Goal: Transaction & Acquisition: Purchase product/service

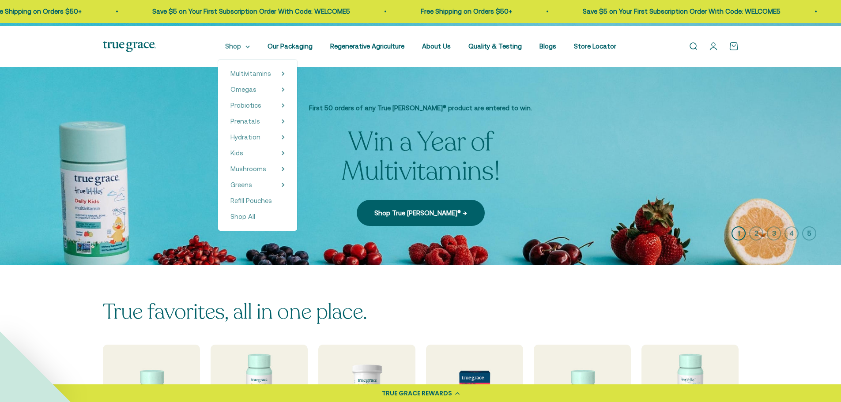
click at [245, 49] on icon at bounding box center [247, 46] width 4 height 3
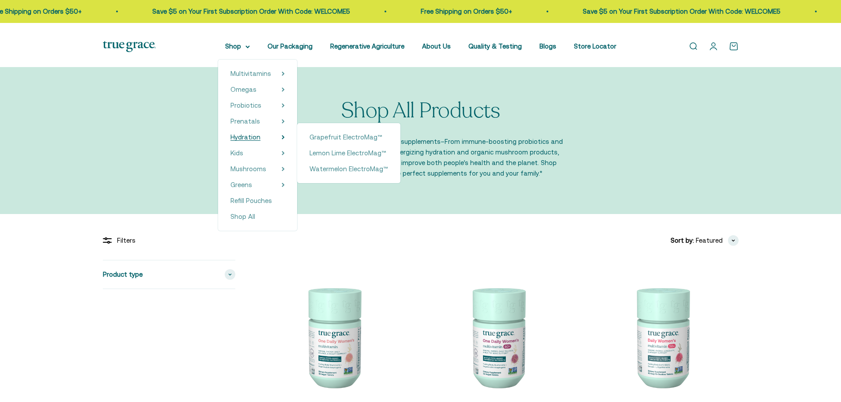
click at [235, 141] on span "Hydration" at bounding box center [245, 137] width 30 height 8
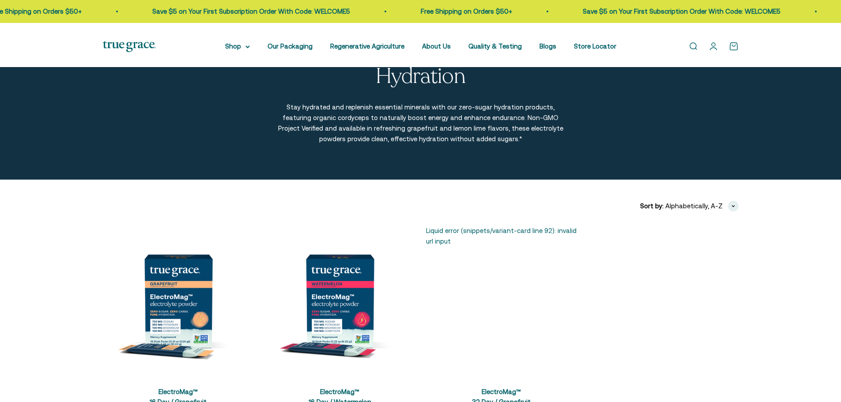
scroll to position [132, 0]
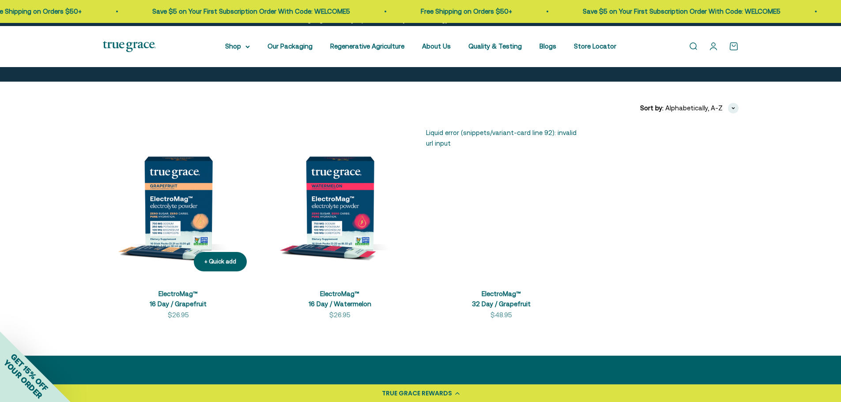
drag, startPoint x: 178, startPoint y: 224, endPoint x: 195, endPoint y: 232, distance: 19.0
click at [178, 224] on img at bounding box center [178, 203] width 151 height 151
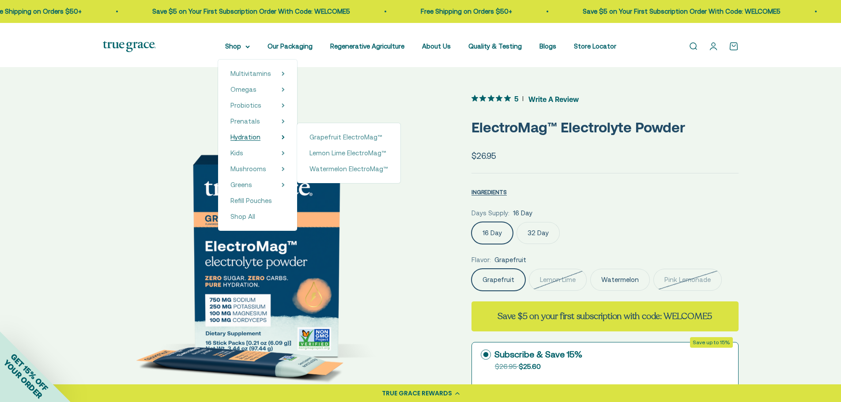
click at [234, 141] on span "Hydration" at bounding box center [245, 137] width 30 height 8
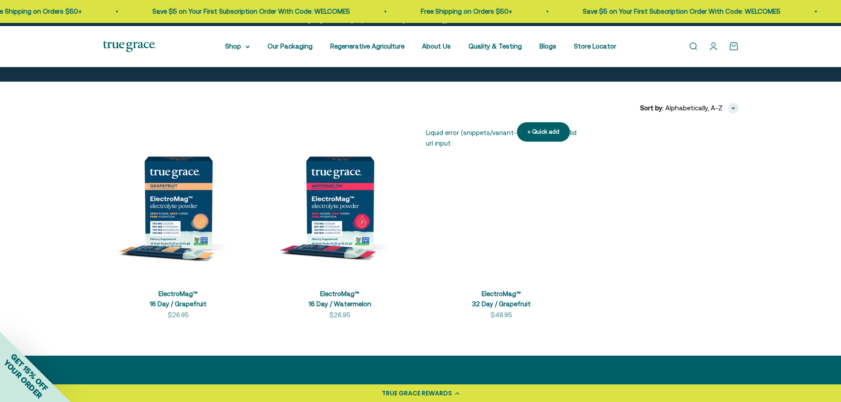
scroll to position [177, 0]
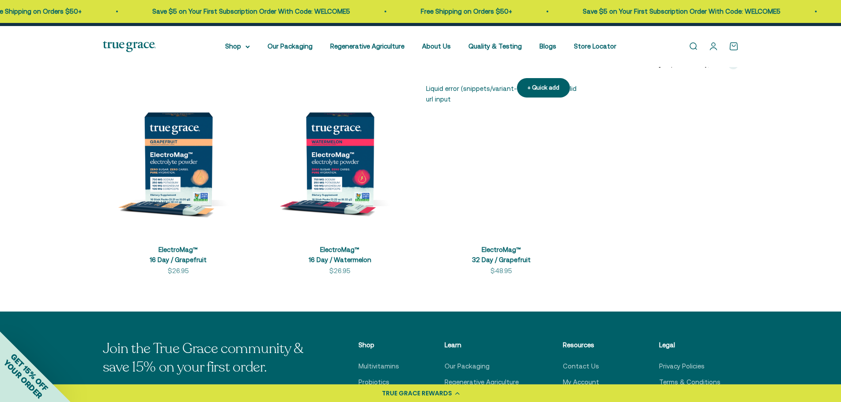
click at [495, 264] on link "ElectroMag™ 32 Day / Grapefruit" at bounding box center [501, 255] width 59 height 18
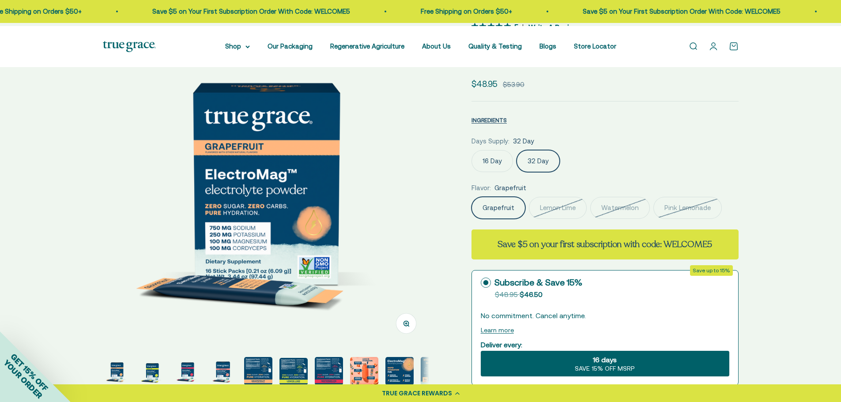
scroll to position [44, 0]
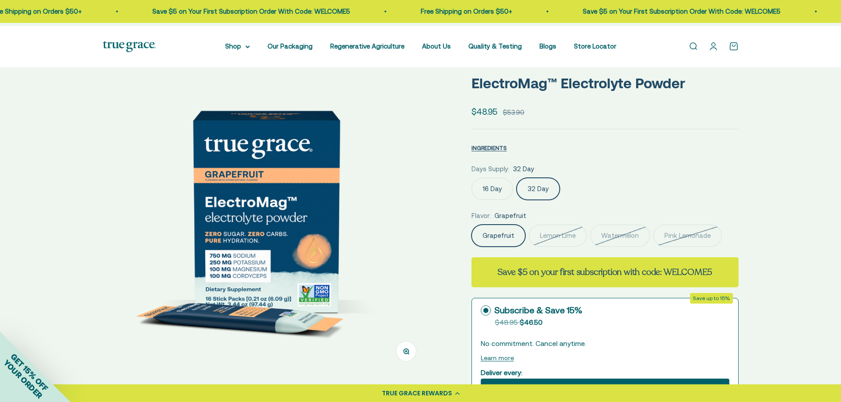
click at [490, 200] on label "16 Day" at bounding box center [491, 189] width 41 height 22
click at [471, 178] on input "16 Day" at bounding box center [471, 177] width 0 height 0
click at [543, 200] on label "32 Day" at bounding box center [538, 189] width 43 height 22
click at [471, 178] on input "32 Day" at bounding box center [471, 177] width 0 height 0
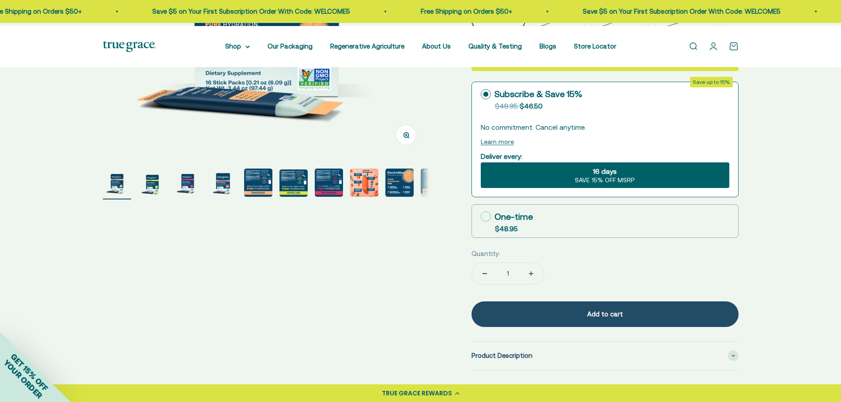
scroll to position [265, 0]
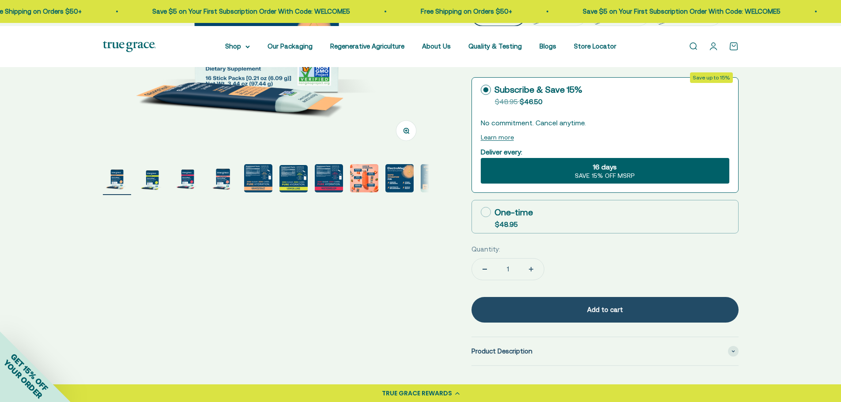
drag, startPoint x: 632, startPoint y: 238, endPoint x: 638, endPoint y: 237, distance: 6.3
click at [634, 180] on span "SAVE 15% OFF MSRP" at bounding box center [605, 176] width 60 height 8
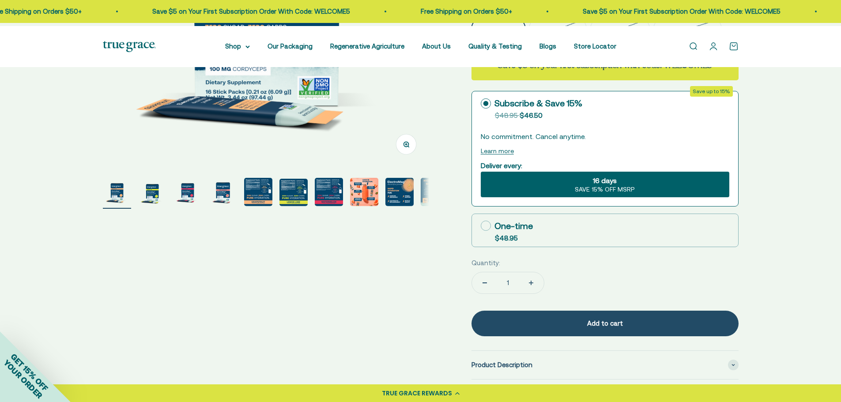
scroll to position [309, 0]
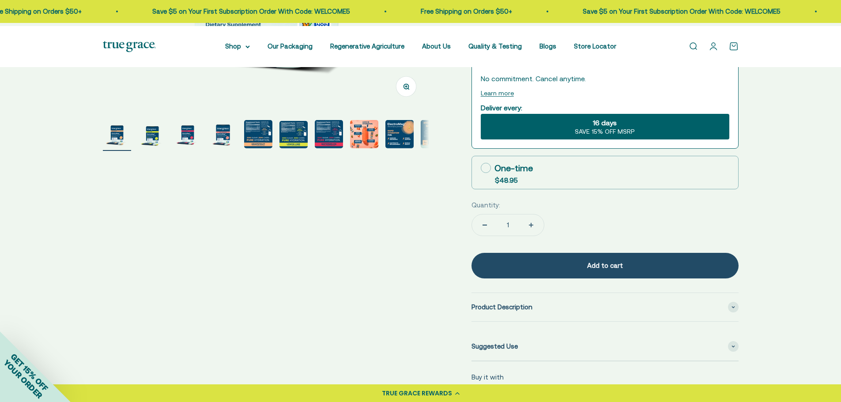
click at [485, 173] on icon at bounding box center [486, 168] width 10 height 10
click at [481, 168] on input "One-time $48.95" at bounding box center [480, 168] width 0 height 0
radio input "true"
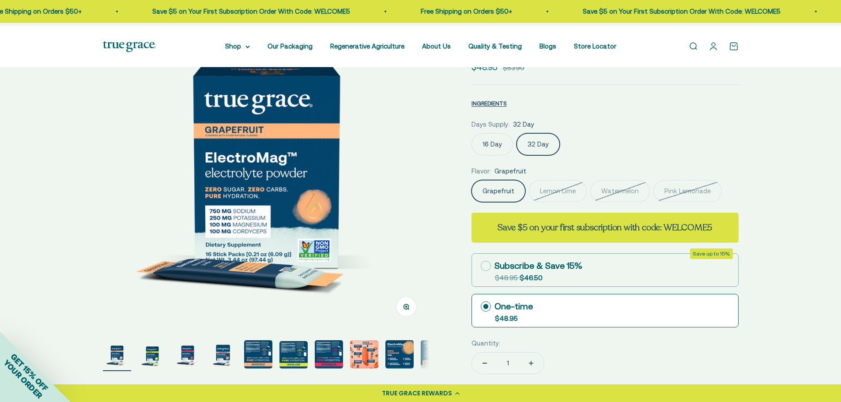
scroll to position [88, 0]
click at [653, 203] on label "Pink Lemonade" at bounding box center [687, 192] width 68 height 22
click at [471, 181] on input "Pink Lemonade" at bounding box center [471, 180] width 0 height 0
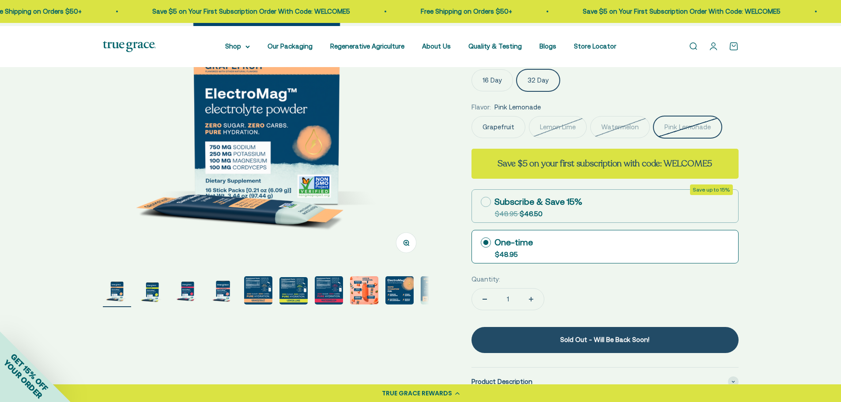
scroll to position [132, 0]
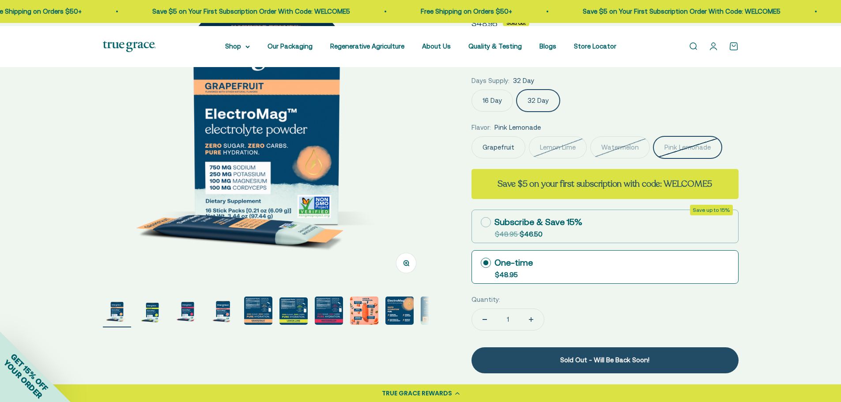
click at [488, 112] on label "16 Day" at bounding box center [491, 101] width 41 height 22
click at [471, 90] on input "16 Day" at bounding box center [471, 89] width 0 height 0
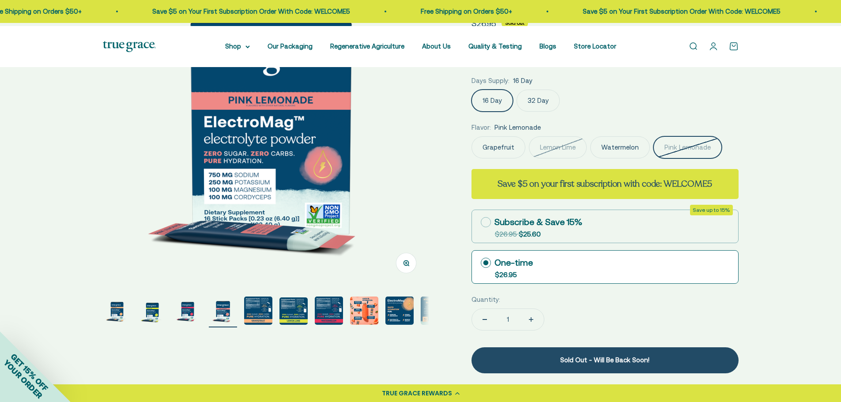
click at [653, 158] on label "Pink Lemonade" at bounding box center [687, 147] width 68 height 22
click at [471, 136] on input "Pink Lemonade" at bounding box center [471, 136] width 0 height 0
click at [653, 158] on label "Pink Lemonade" at bounding box center [687, 147] width 68 height 22
click at [471, 136] on input "Pink Lemonade" at bounding box center [471, 136] width 0 height 0
click at [653, 158] on label "Pink Lemonade" at bounding box center [687, 147] width 68 height 22
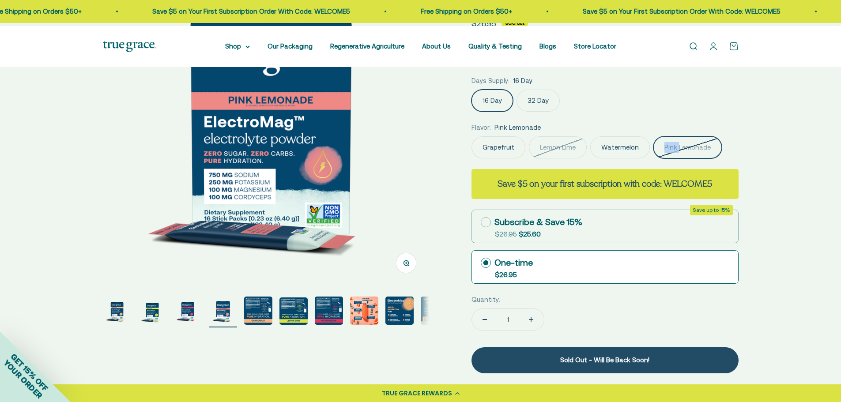
click at [471, 136] on input "Pink Lemonade" at bounding box center [471, 136] width 0 height 0
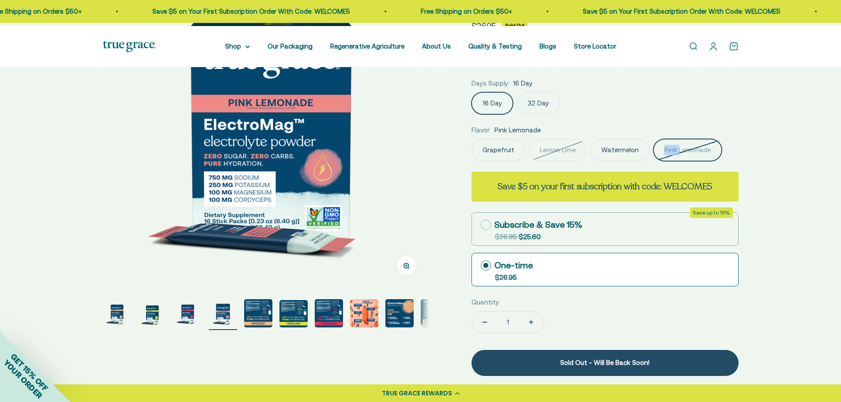
scroll to position [88, 0]
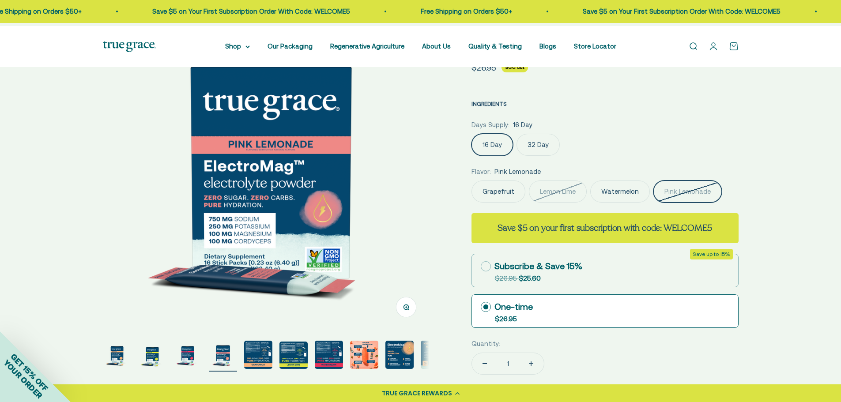
click at [567, 203] on label "Lemon Lime" at bounding box center [558, 192] width 58 height 22
click at [471, 181] on input "Lemon Lime" at bounding box center [471, 180] width 0 height 0
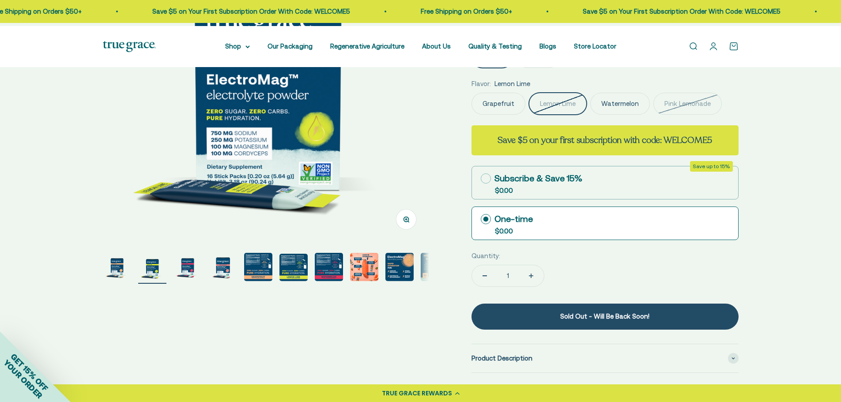
scroll to position [132, 0]
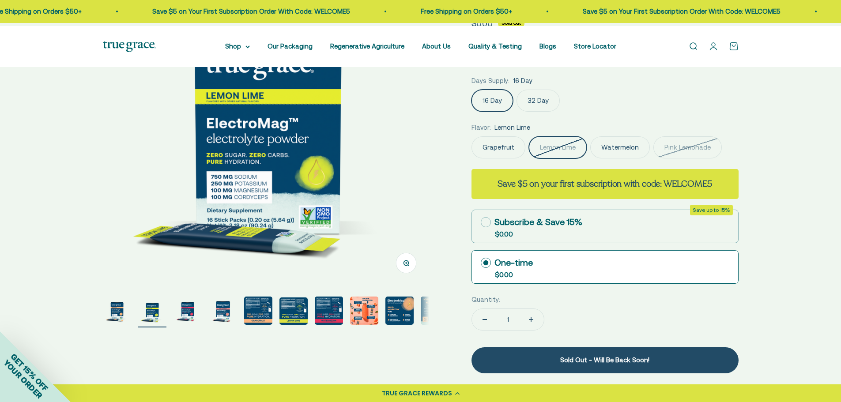
click at [653, 158] on label "Pink Lemonade" at bounding box center [687, 147] width 68 height 22
click at [471, 136] on input "Pink Lemonade" at bounding box center [471, 136] width 0 height 0
